Goal: Find specific page/section: Find specific page/section

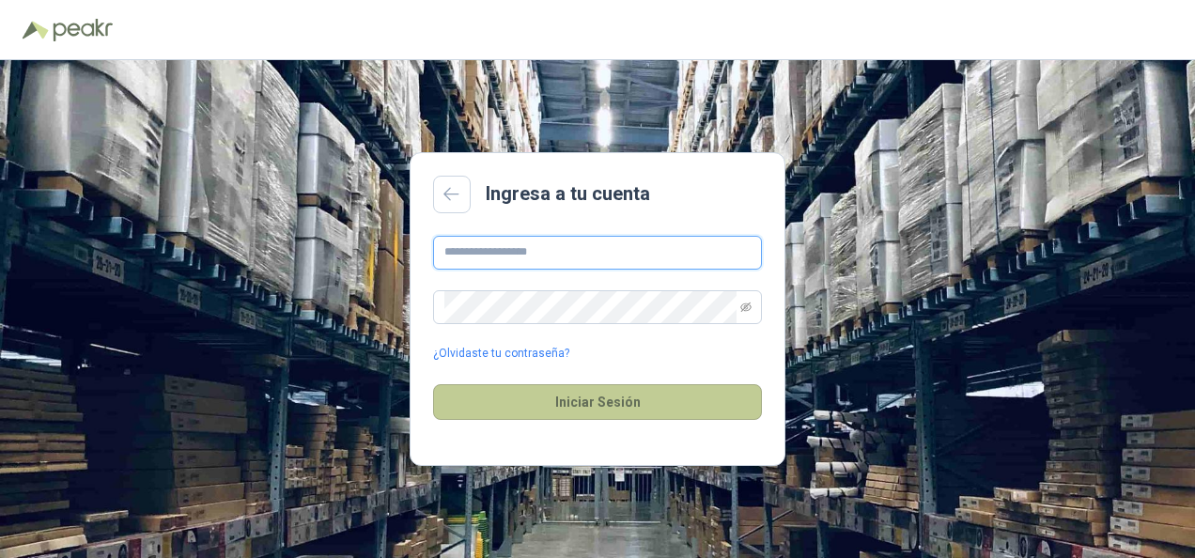
type input "**********"
click at [535, 403] on button "Iniciar Sesión" at bounding box center [597, 402] width 329 height 36
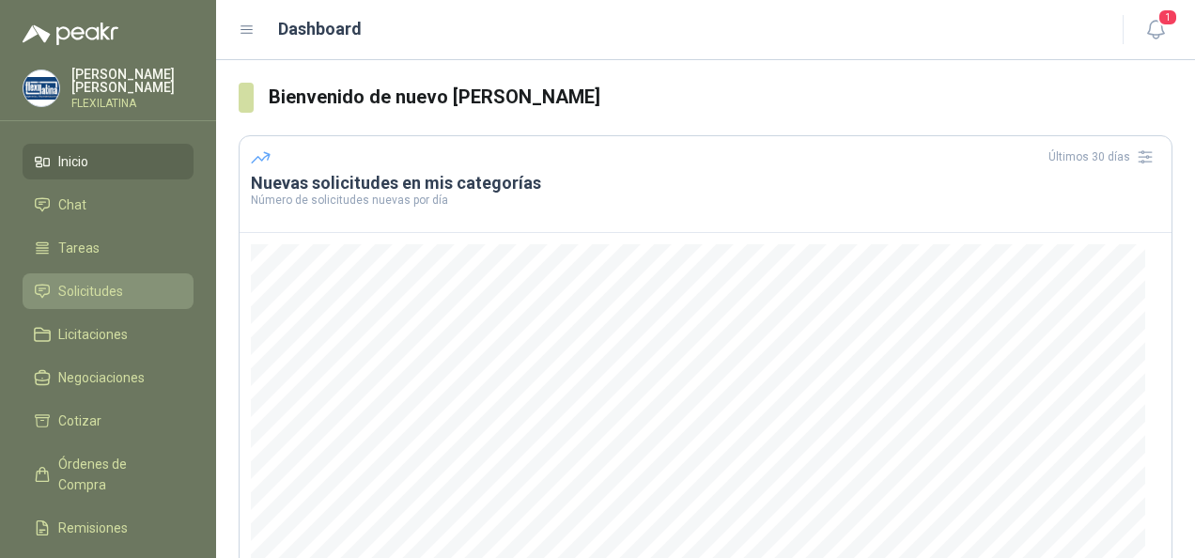
click at [116, 301] on link "Solicitudes" at bounding box center [108, 291] width 171 height 36
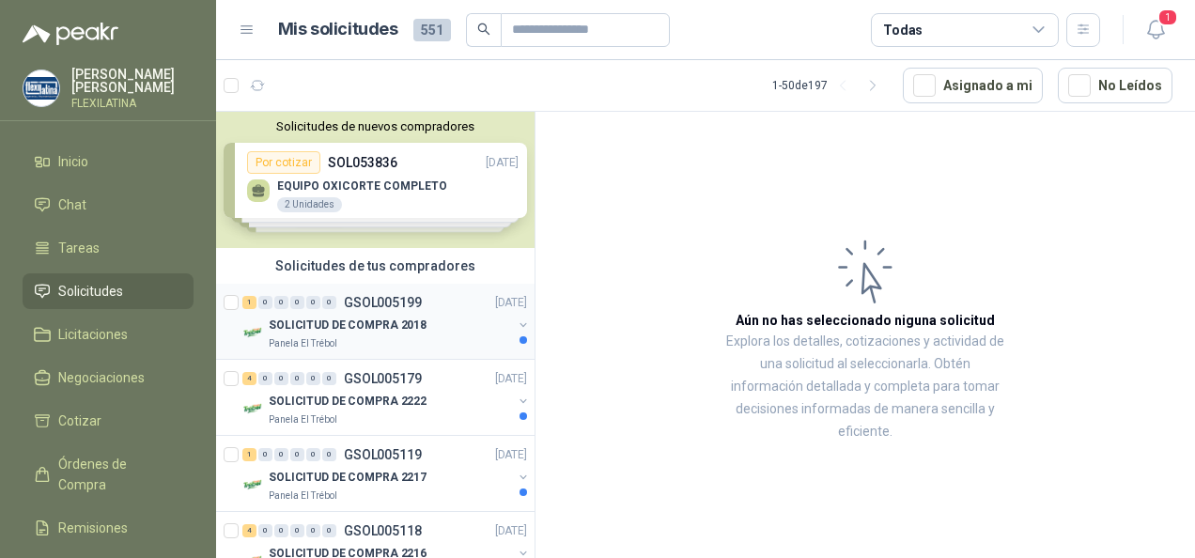
click at [447, 300] on div "1 0 0 0 0 0 GSOL005199 [DATE]" at bounding box center [386, 302] width 288 height 23
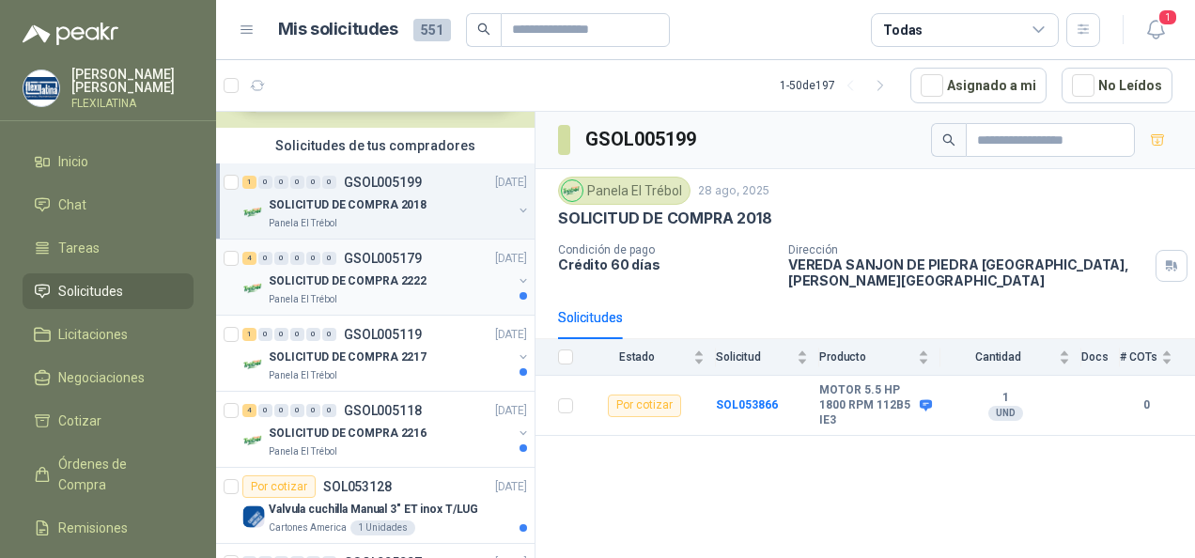
scroll to position [188, 0]
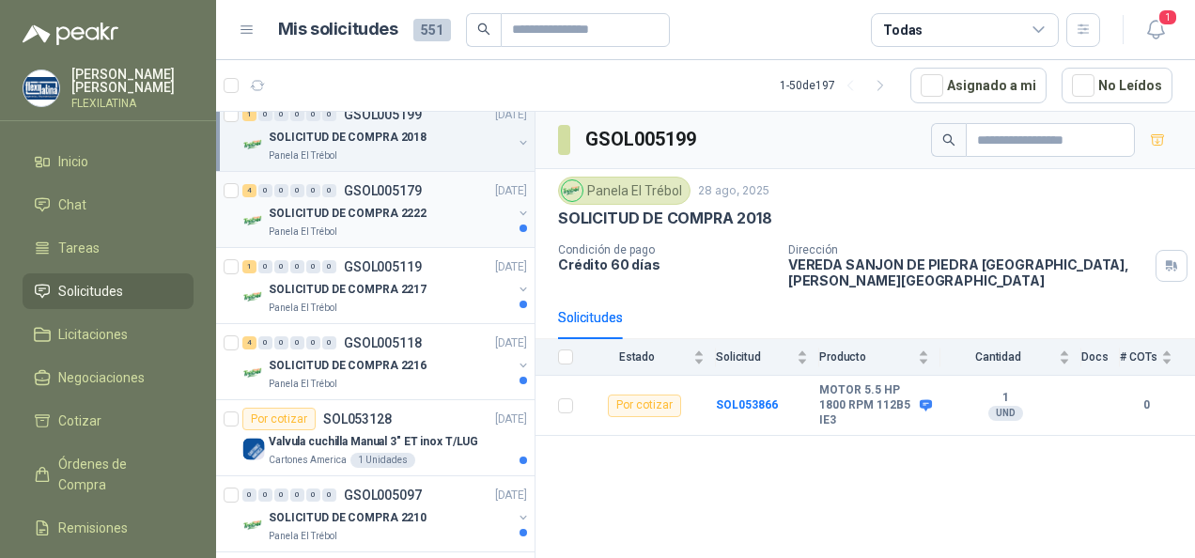
click at [357, 218] on p "SOLICITUD DE COMPRA 2222" at bounding box center [348, 214] width 158 height 18
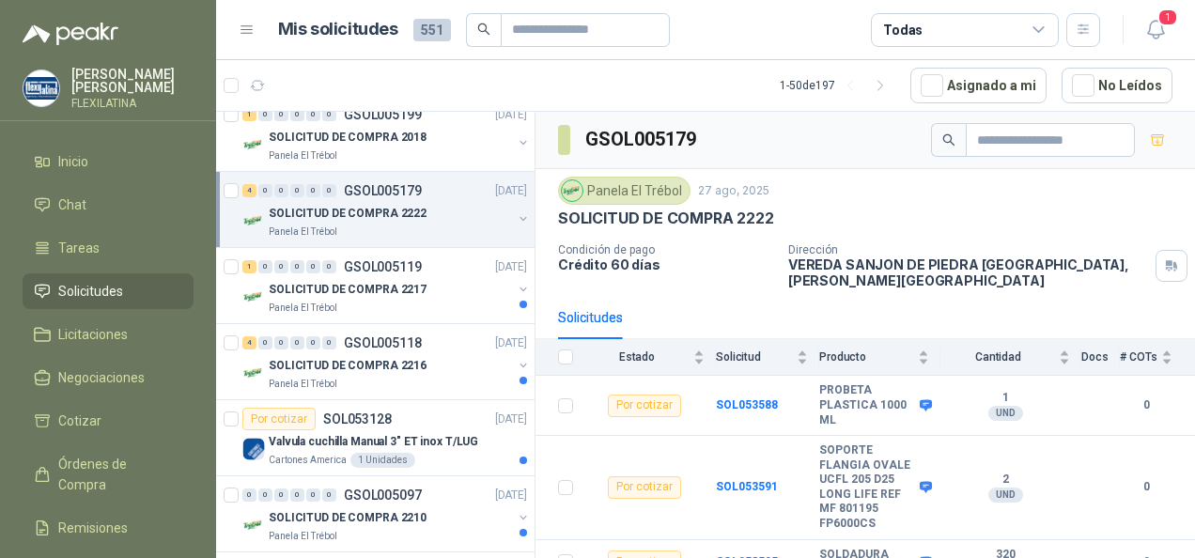
scroll to position [92, 0]
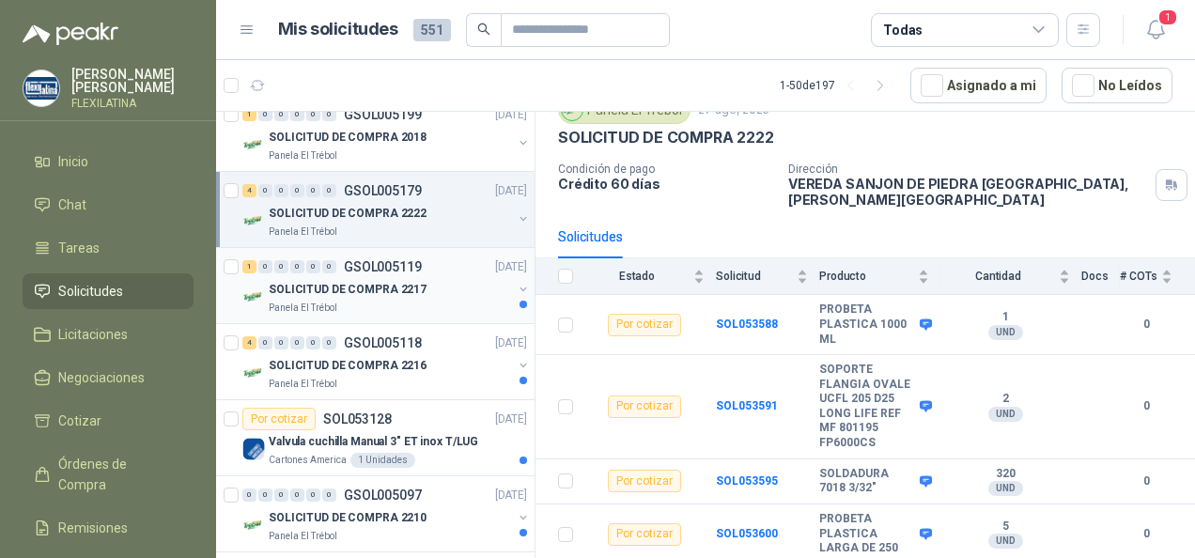
click at [325, 304] on p "Panela El Trébol" at bounding box center [303, 308] width 69 height 15
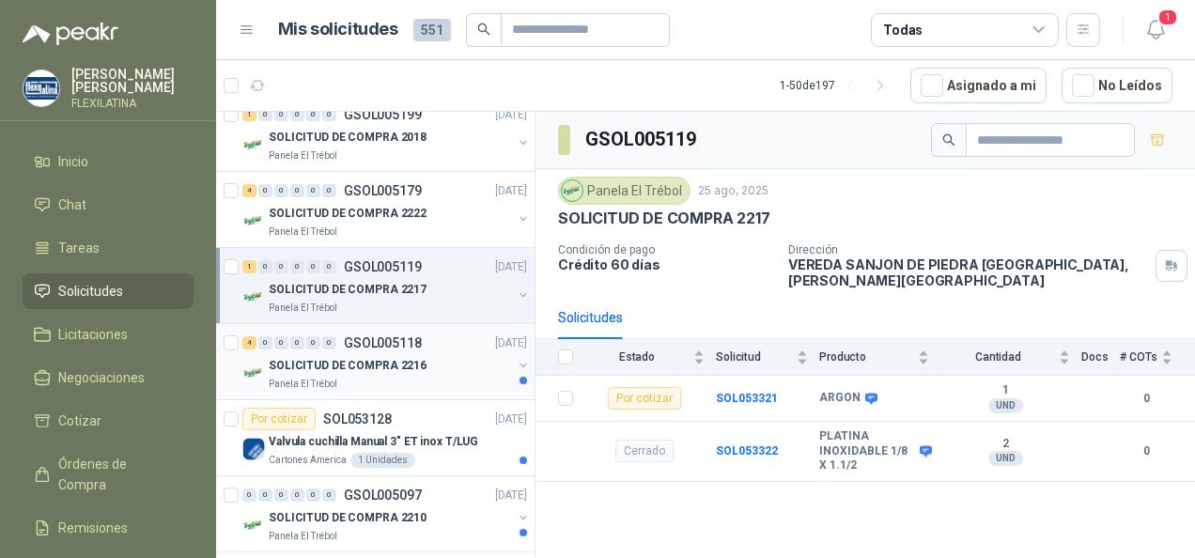
click at [342, 368] on p "SOLICITUD DE COMPRA 2216" at bounding box center [348, 366] width 158 height 18
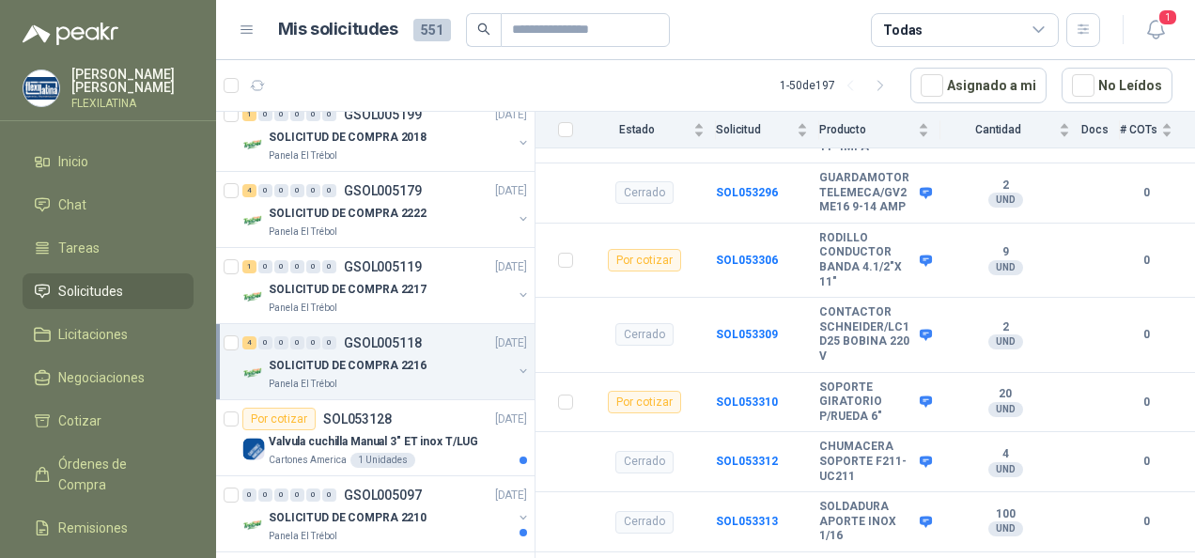
scroll to position [421, 0]
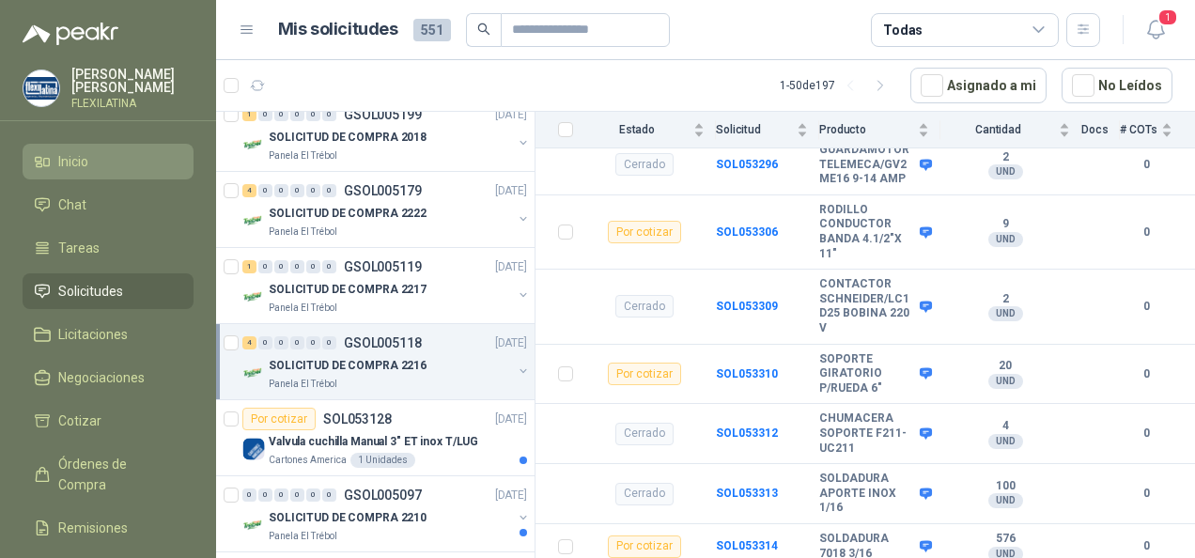
click at [54, 151] on li "Inicio" at bounding box center [108, 161] width 148 height 21
